Goal: Obtain resource: Download file/media

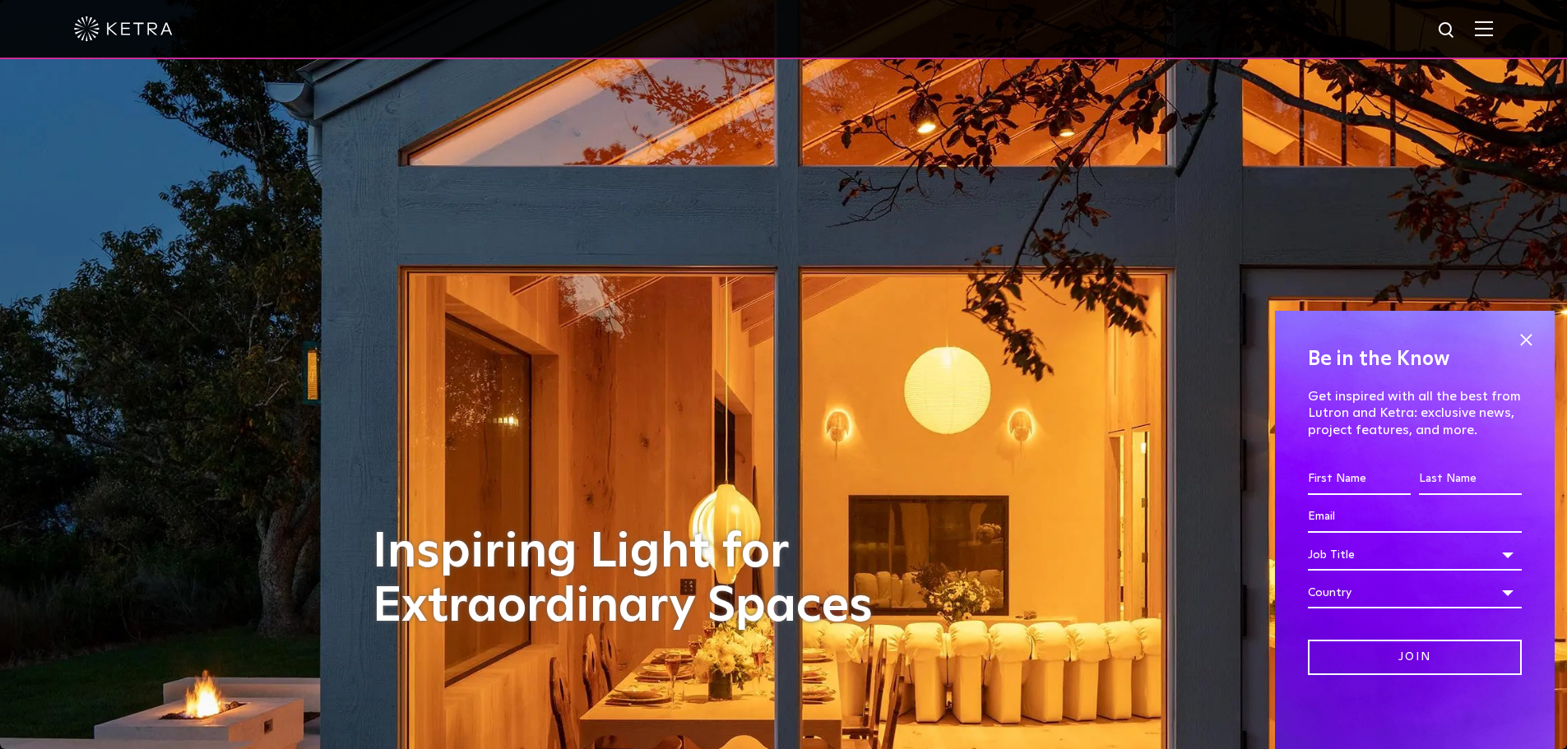
click at [1493, 33] on img at bounding box center [1484, 29] width 18 height 16
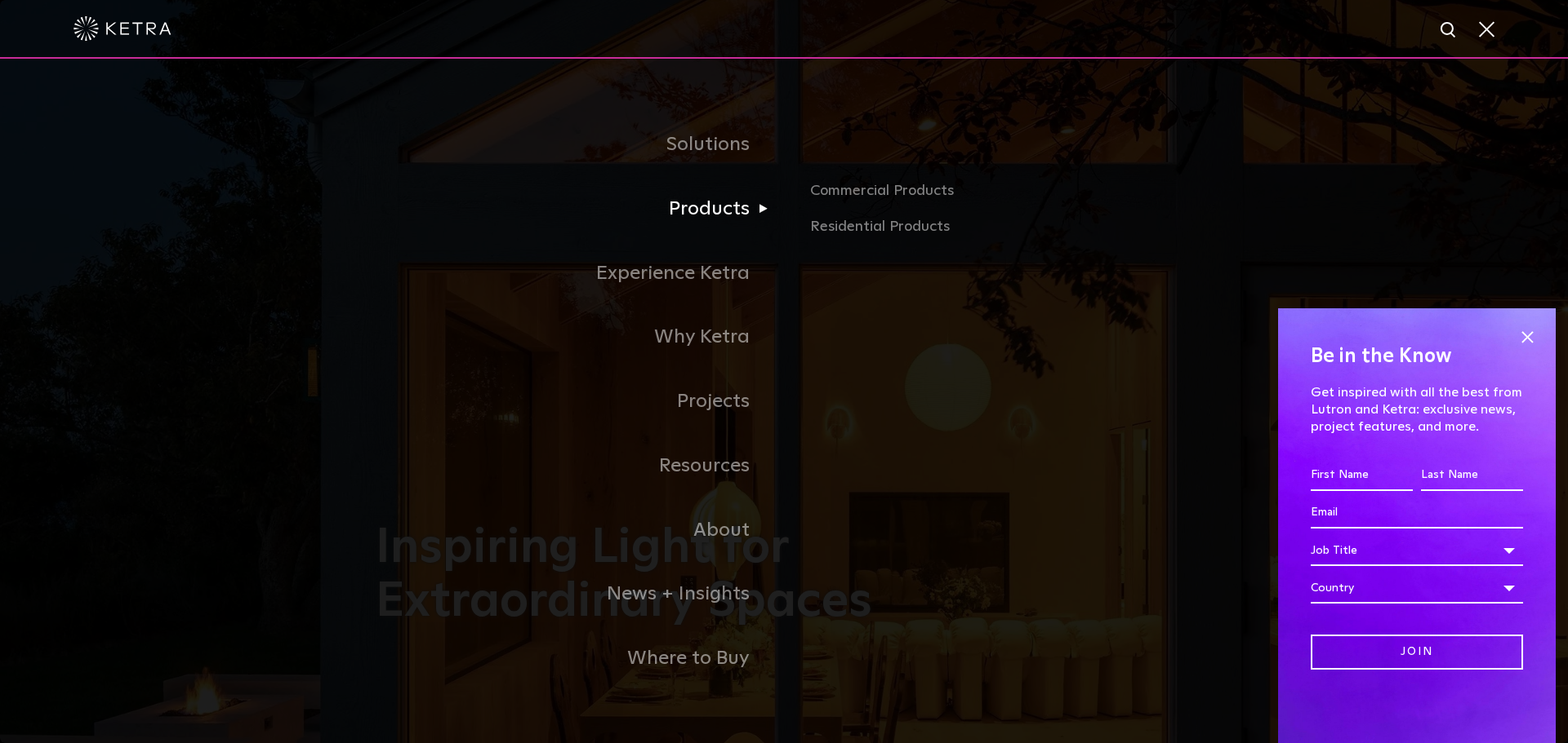
click at [726, 226] on link "Products" at bounding box center [579, 209] width 408 height 64
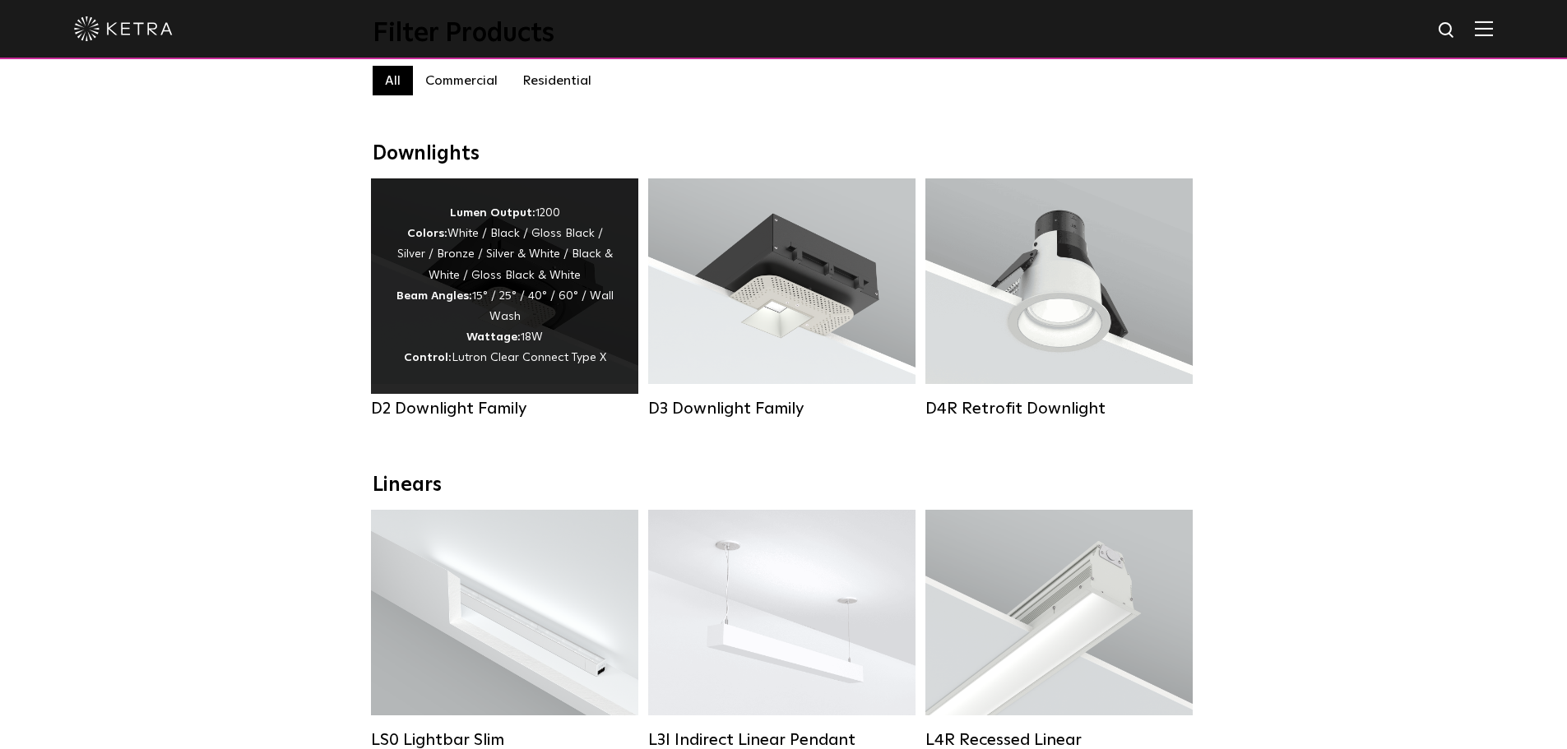
scroll to position [247, 0]
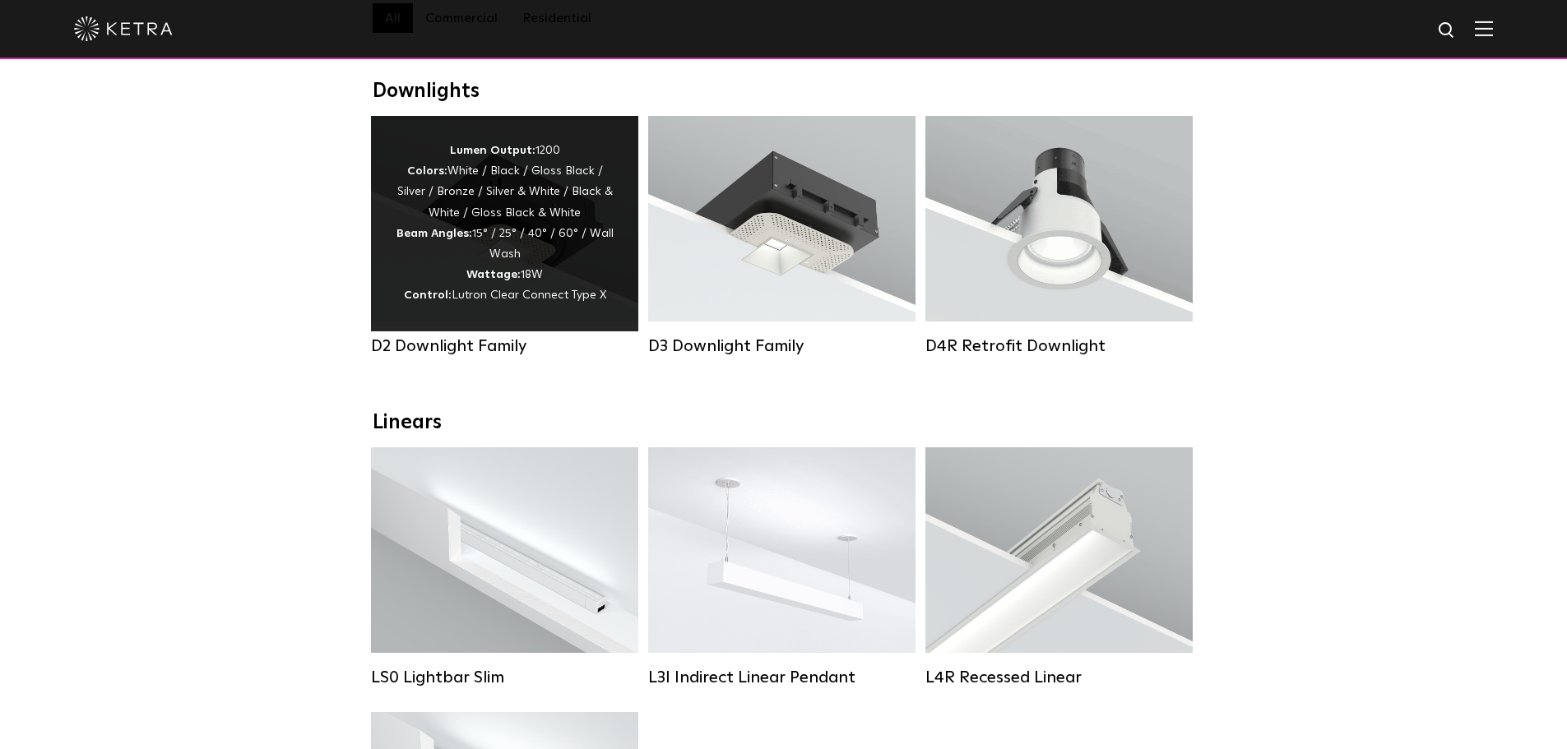
click at [568, 291] on div "Lumen Output: 1200 Colors: White / Black / Gloss Black / Silver / Bronze / Silv…" at bounding box center [505, 224] width 218 height 166
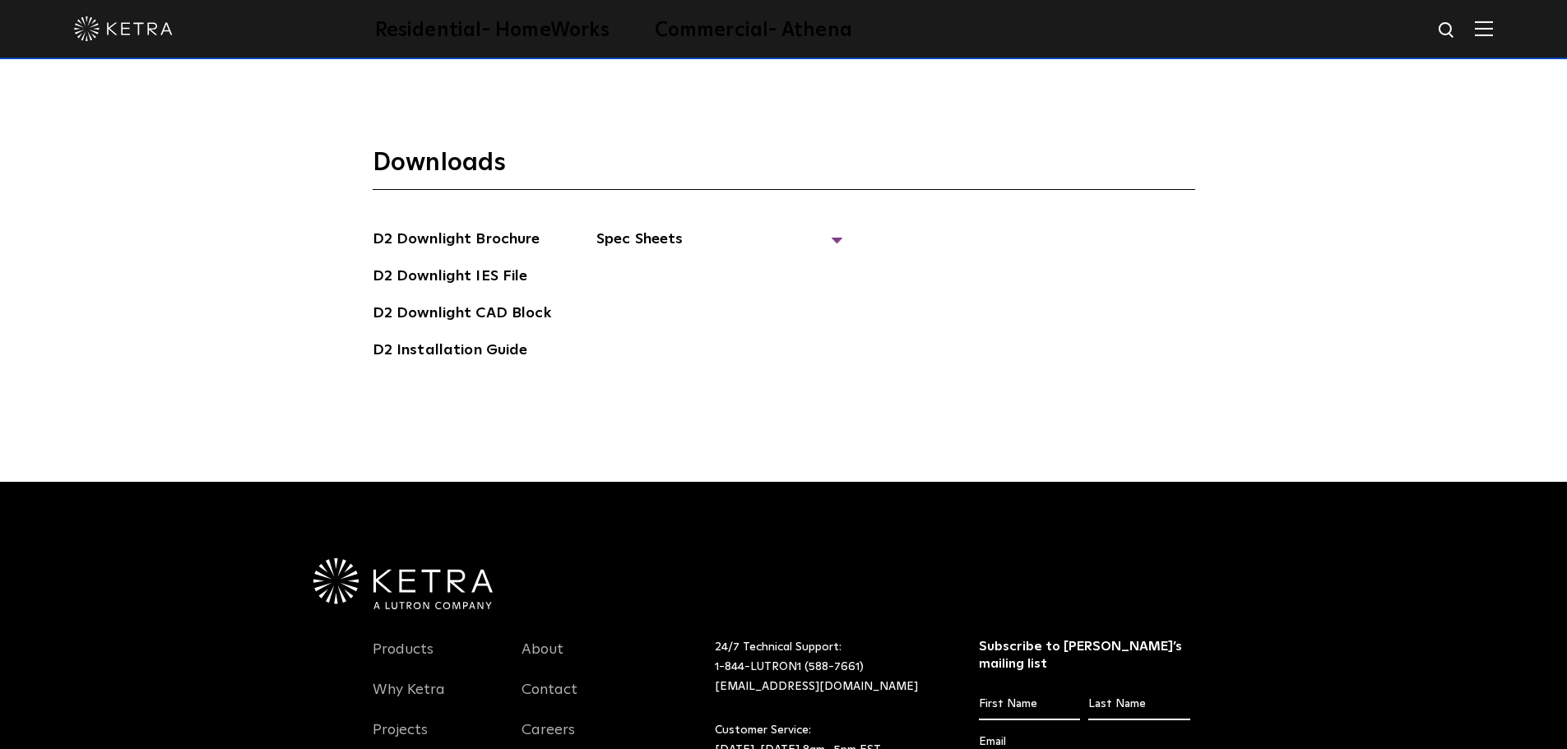
scroll to position [4772, 0]
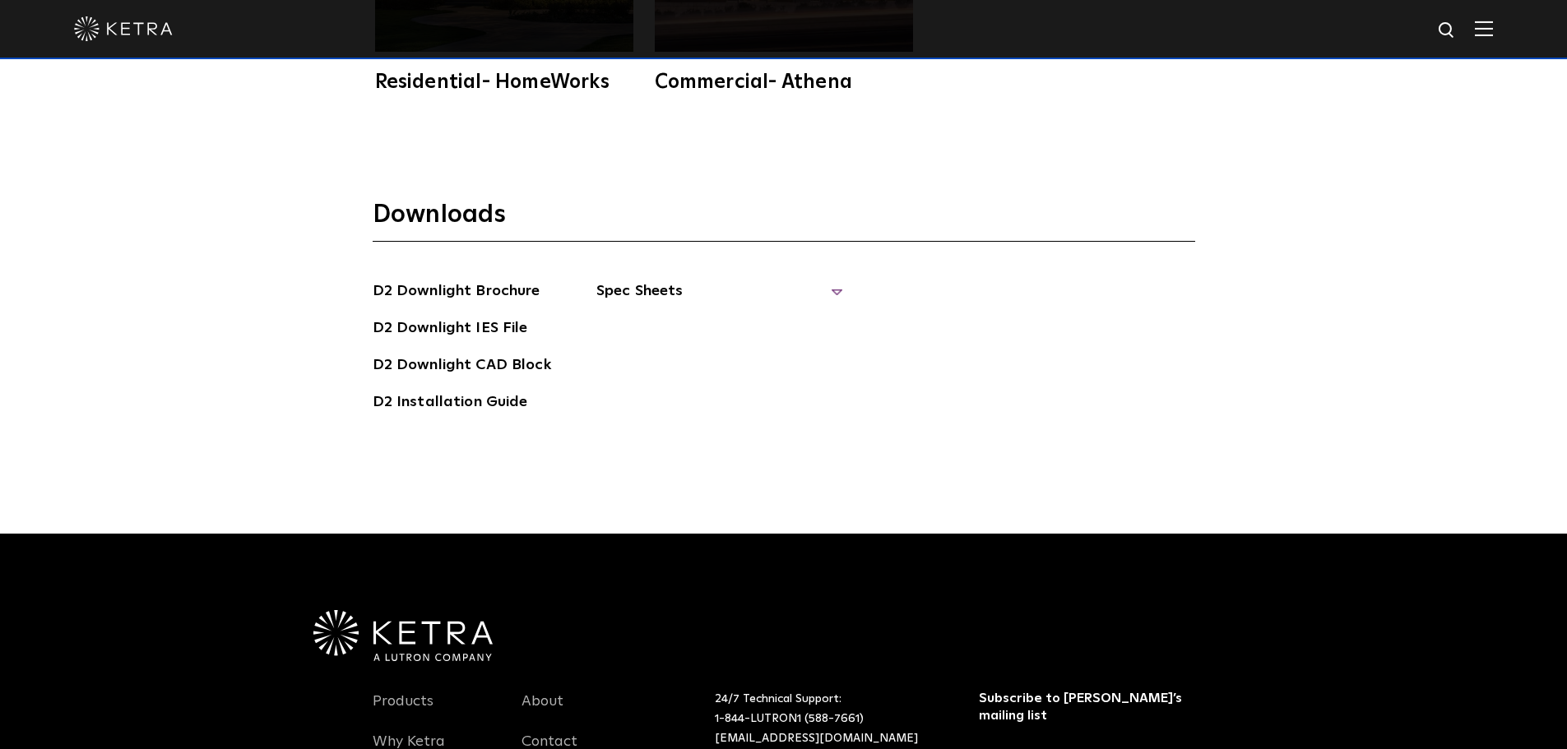
click at [834, 280] on span "Spec Sheets" at bounding box center [719, 298] width 247 height 36
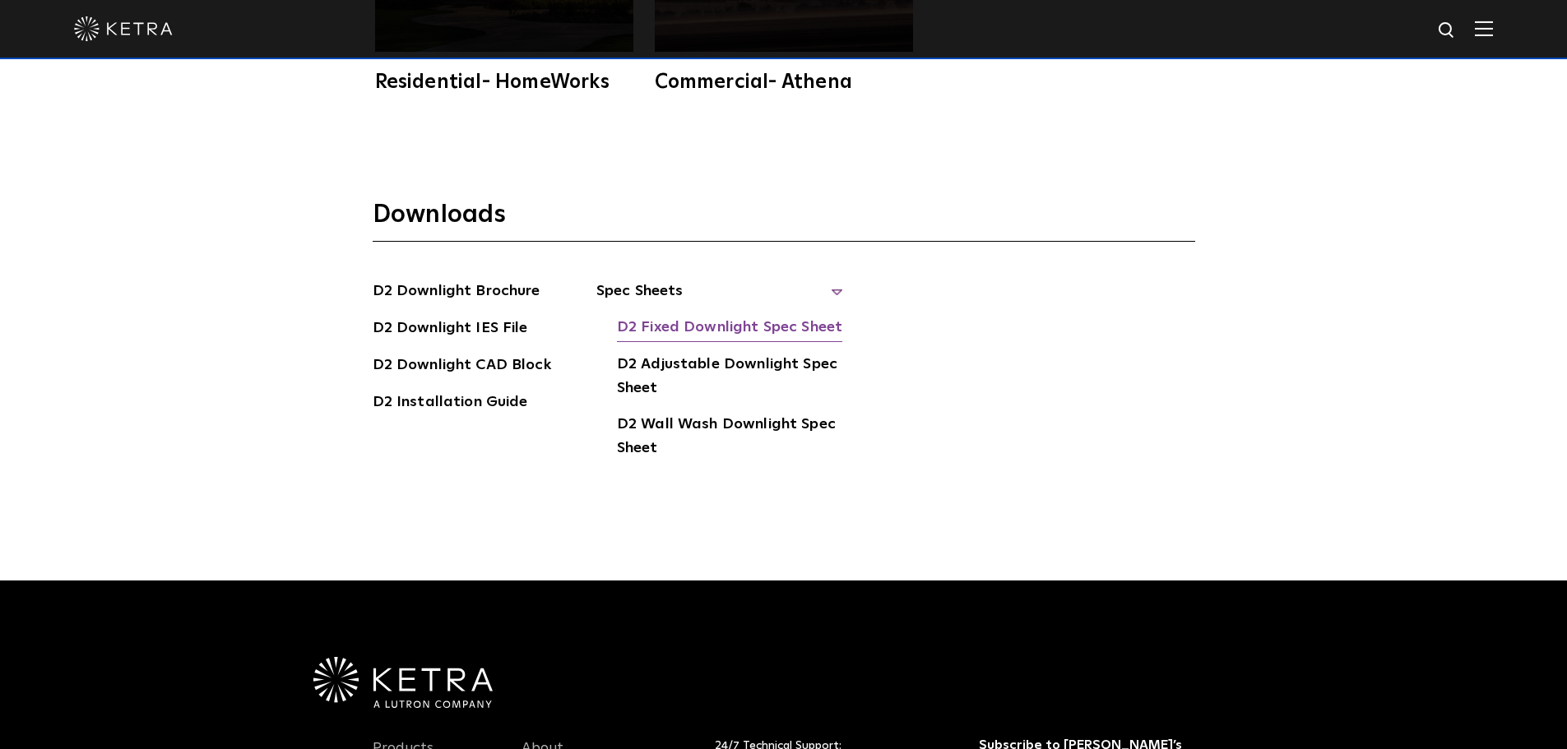
click at [807, 316] on link "D2 Fixed Downlight Spec Sheet" at bounding box center [729, 329] width 225 height 26
